Goal: Task Accomplishment & Management: Use online tool/utility

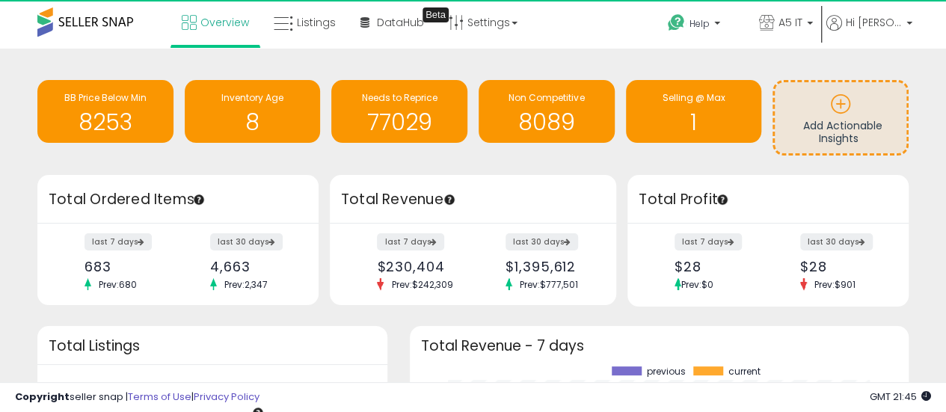
scroll to position [208, 469]
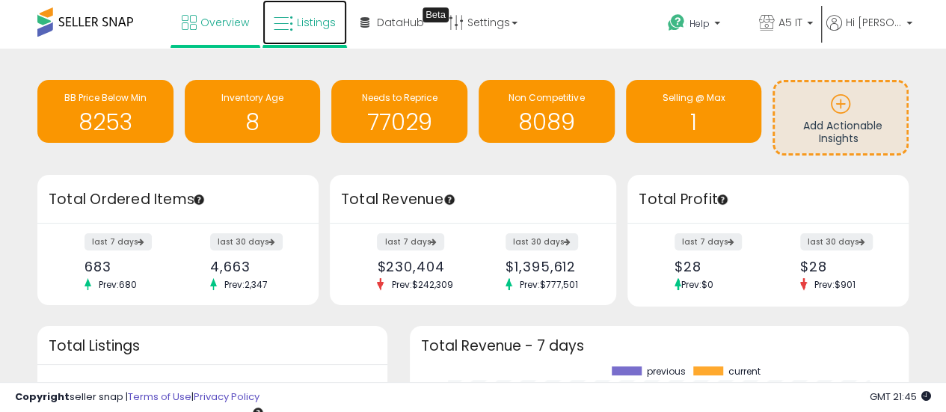
click at [292, 10] on link "Listings" at bounding box center [304, 22] width 84 height 45
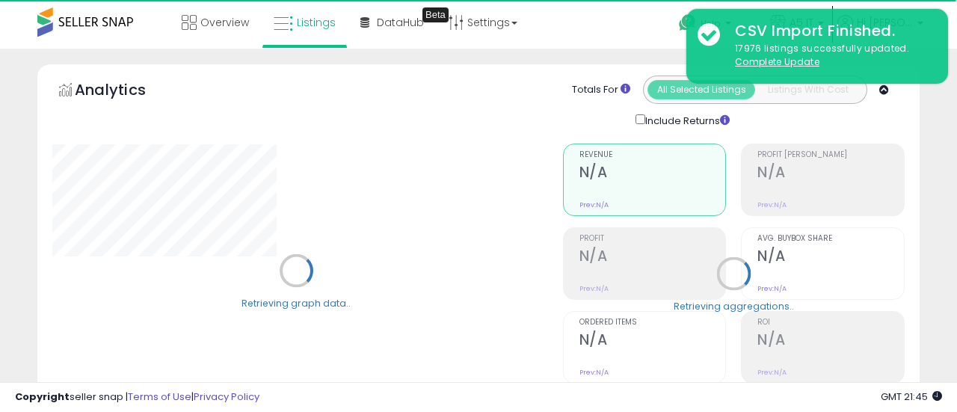
type input "*******"
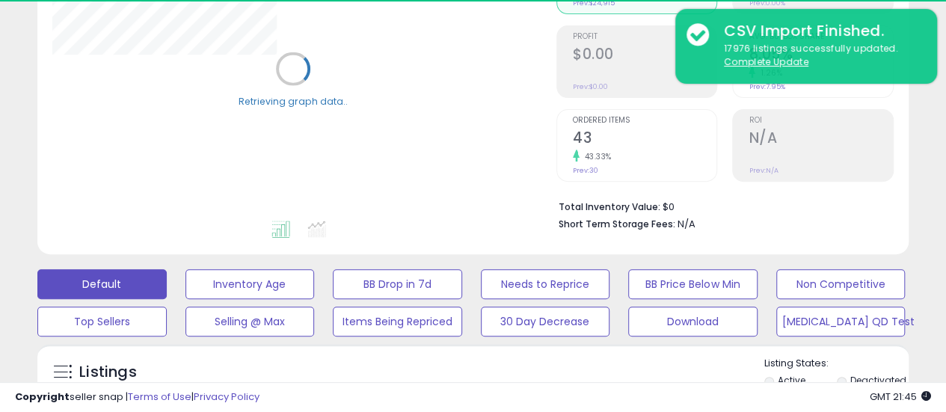
scroll to position [224, 0]
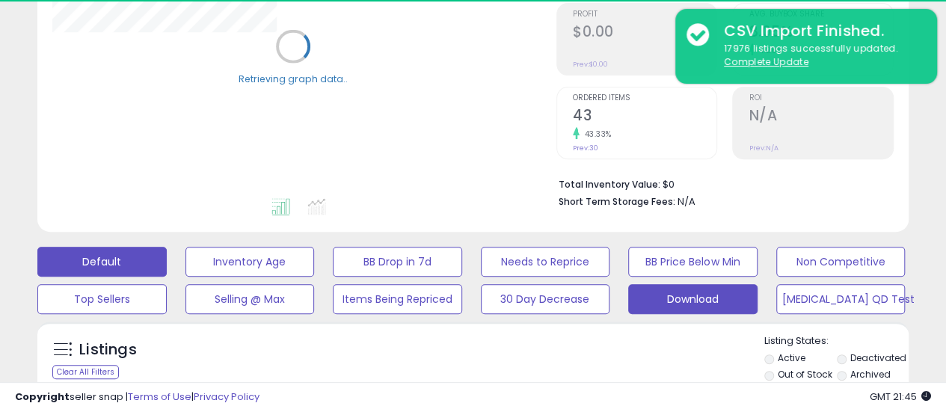
click at [726, 301] on button "Download" at bounding box center [692, 299] width 129 height 30
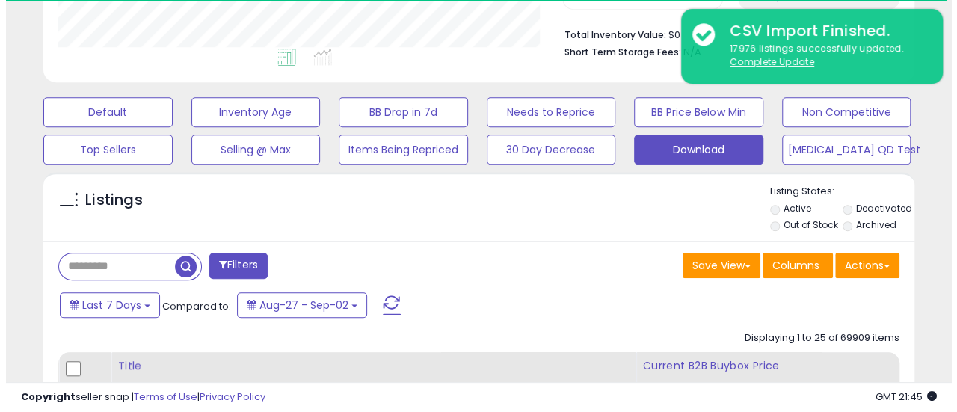
scroll to position [307, 504]
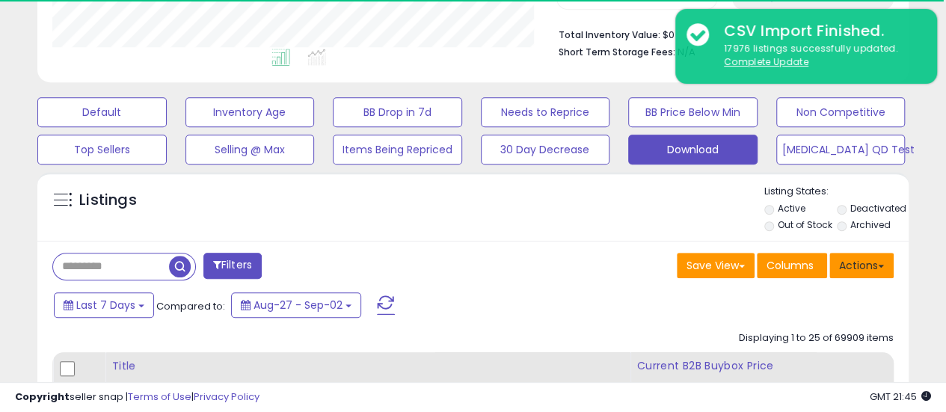
click at [865, 268] on button "Actions" at bounding box center [861, 265] width 64 height 25
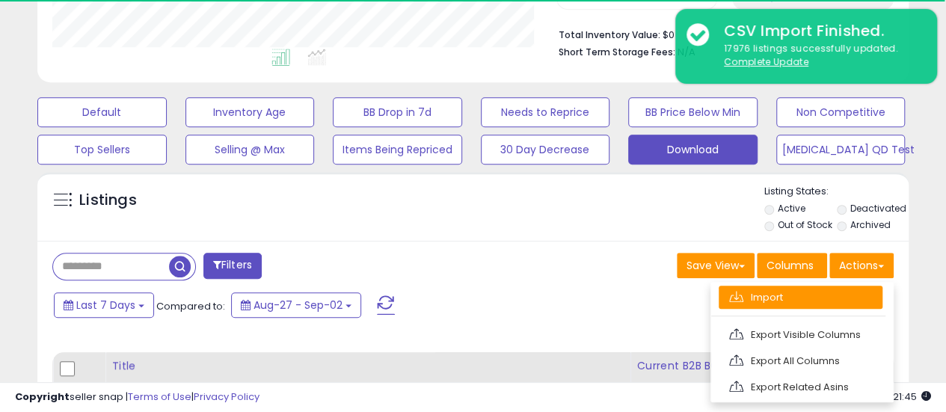
click at [843, 303] on link "Import" at bounding box center [801, 297] width 164 height 23
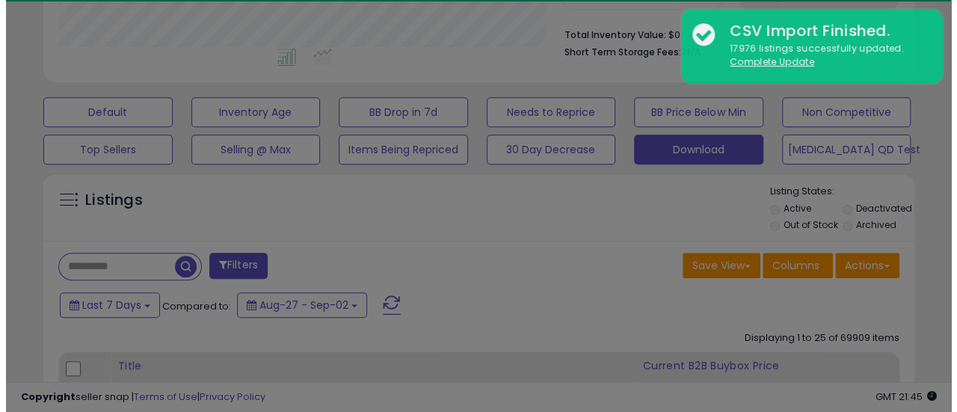
scroll to position [307, 510]
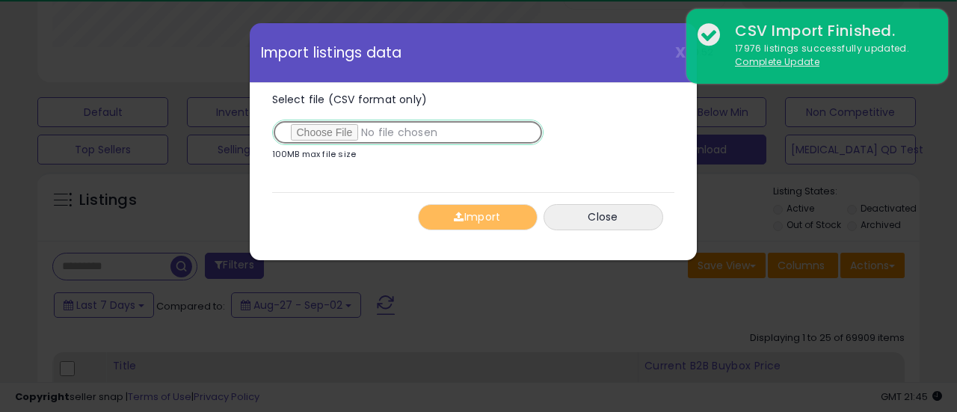
click at [328, 127] on input "Select file (CSV format only)" at bounding box center [407, 132] width 271 height 25
click at [340, 132] on input "Select file (CSV format only)" at bounding box center [407, 132] width 271 height 25
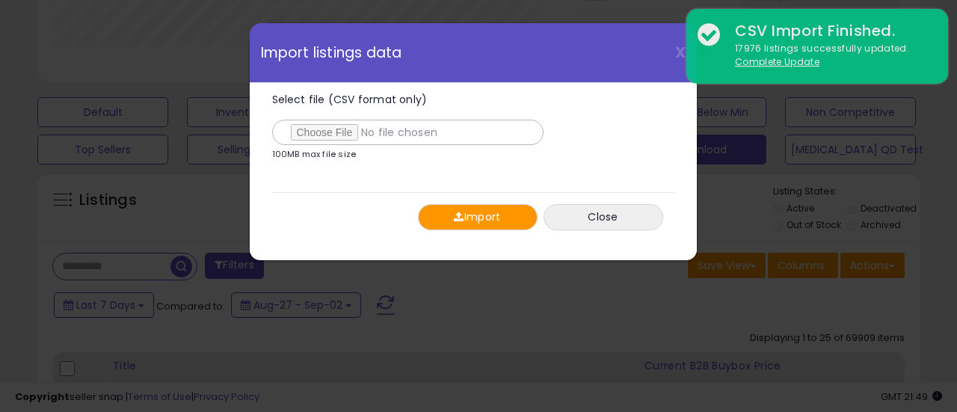
click at [511, 211] on button "Import" at bounding box center [478, 217] width 120 height 26
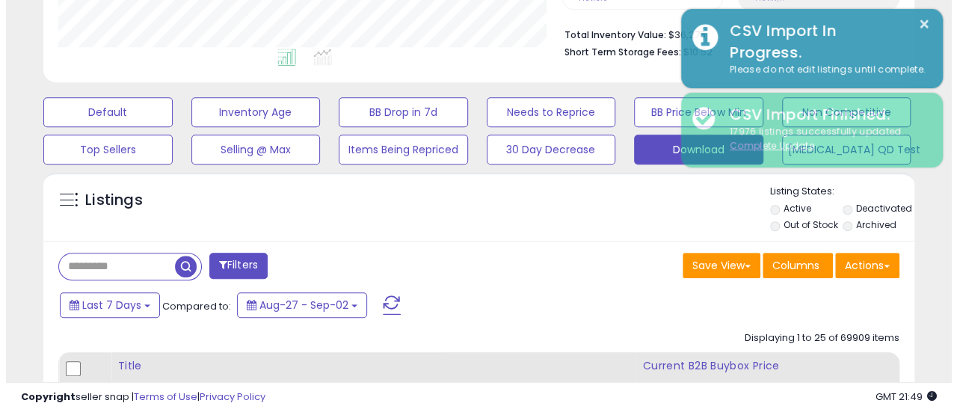
scroll to position [747464, 747266]
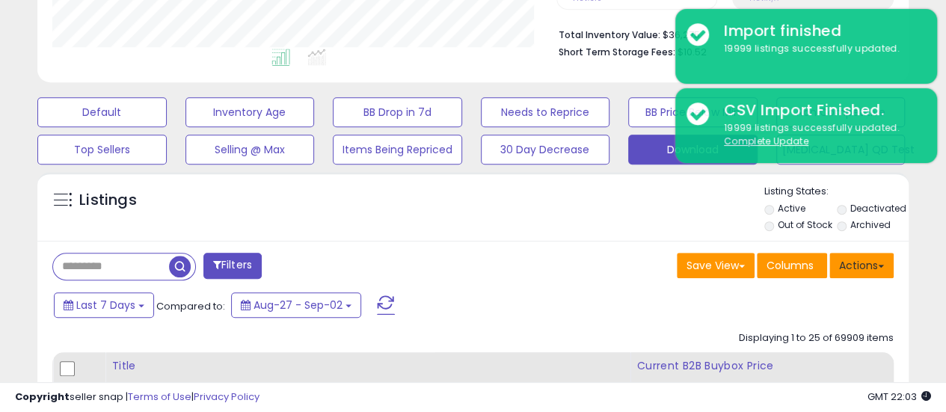
click at [884, 266] on button "Actions" at bounding box center [861, 265] width 64 height 25
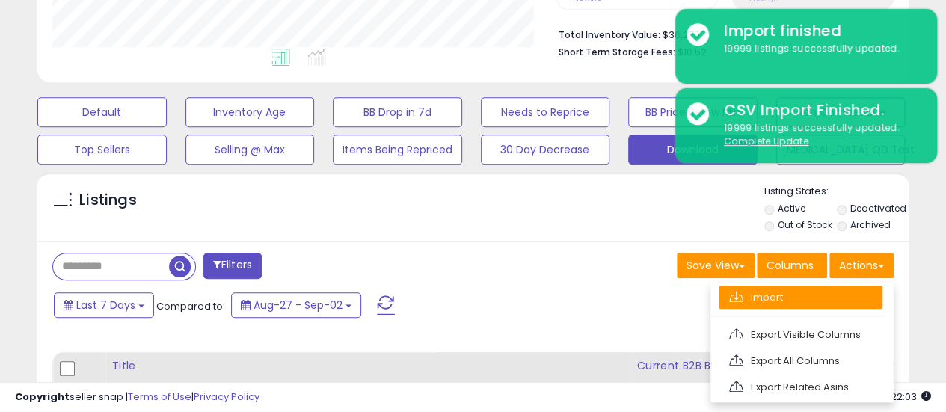
click at [872, 291] on link "Import" at bounding box center [801, 297] width 164 height 23
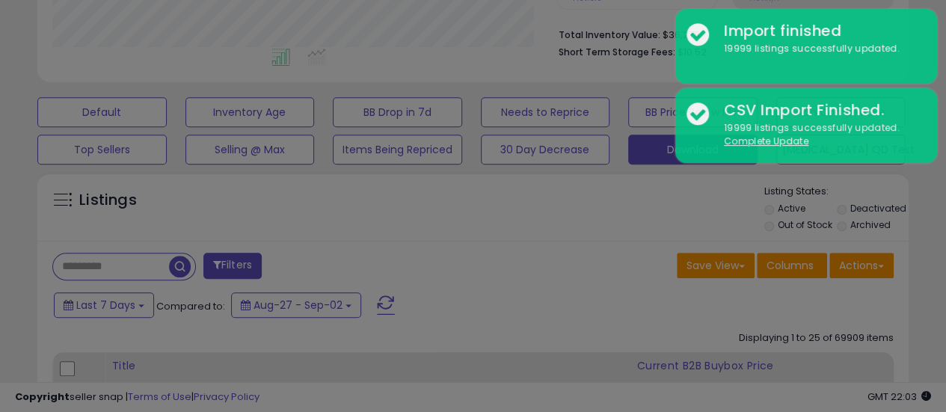
scroll to position [307, 510]
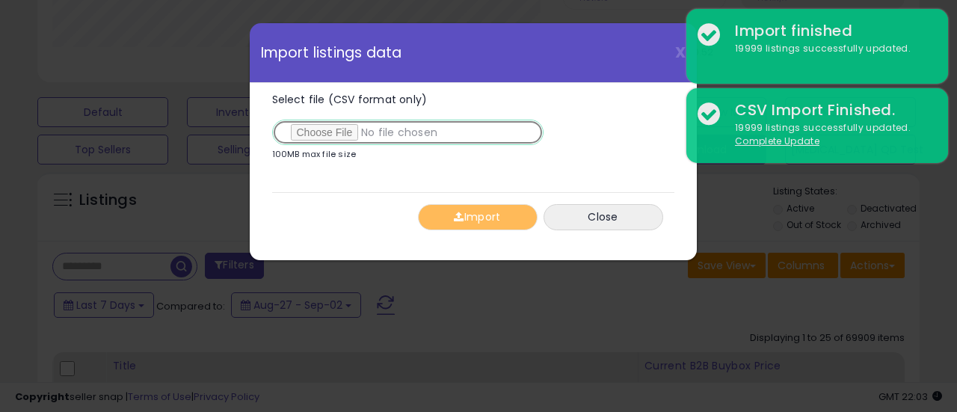
click at [334, 131] on input "Select file (CSV format only)" at bounding box center [407, 132] width 271 height 25
type input "**********"
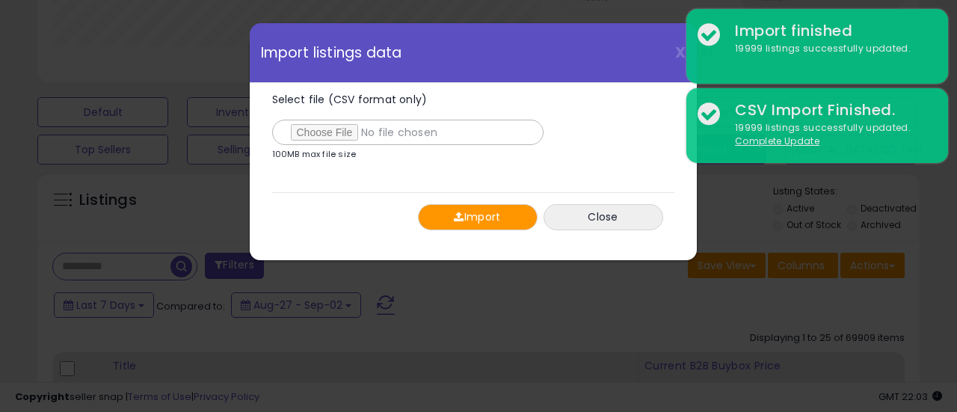
click at [456, 215] on span "button" at bounding box center [459, 217] width 10 height 10
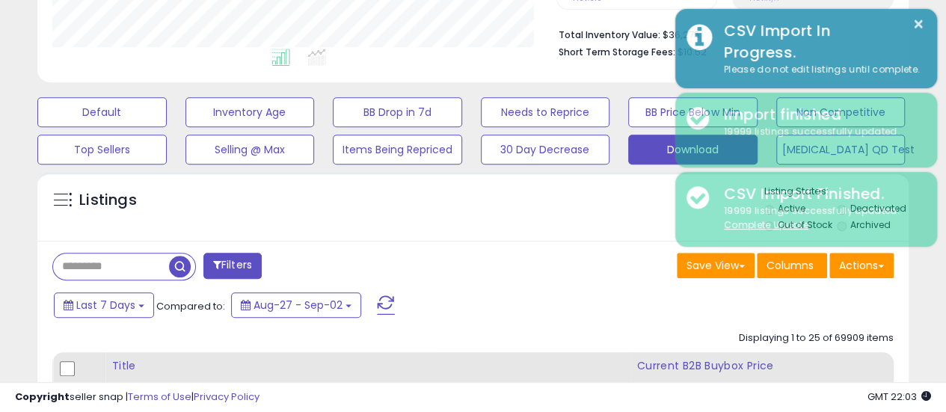
scroll to position [747464, 747266]
